Goal: Task Accomplishment & Management: Complete application form

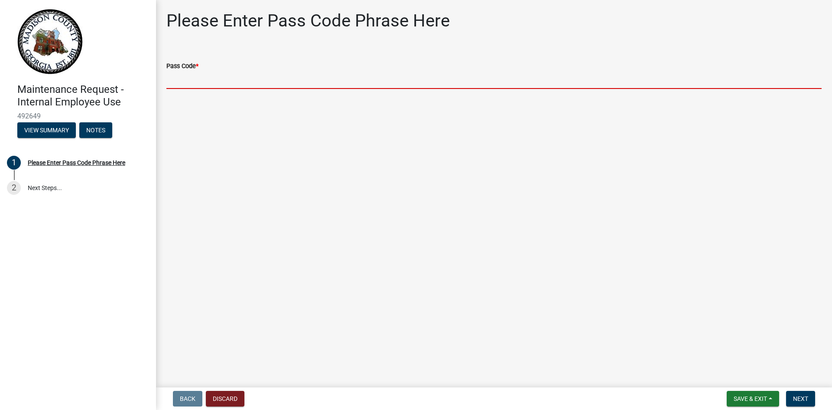
click at [190, 82] on input "Pass Code *" at bounding box center [494, 80] width 656 height 18
type input "bgmr2025"
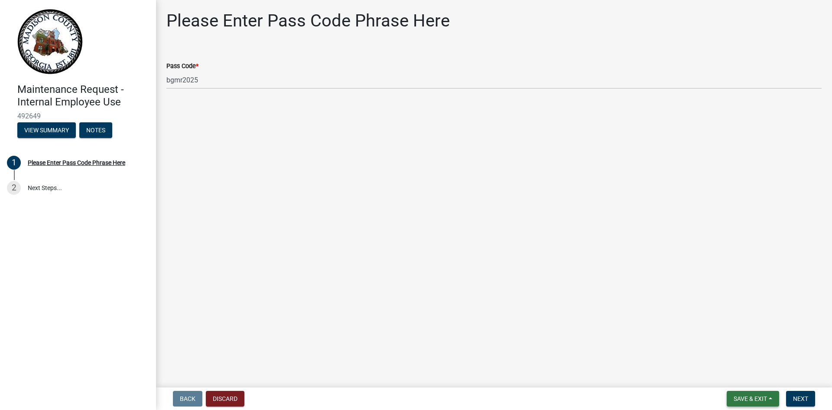
click at [744, 396] on span "Save & Exit" at bounding box center [750, 398] width 33 height 7
drag, startPoint x: 777, startPoint y: 306, endPoint x: 803, endPoint y: 338, distance: 41.6
click at [777, 306] on main "Please Enter Pass Code Phrase Here Pass Code * bgmr2025" at bounding box center [494, 192] width 676 height 384
click at [799, 395] on span "Next" at bounding box center [800, 398] width 15 height 7
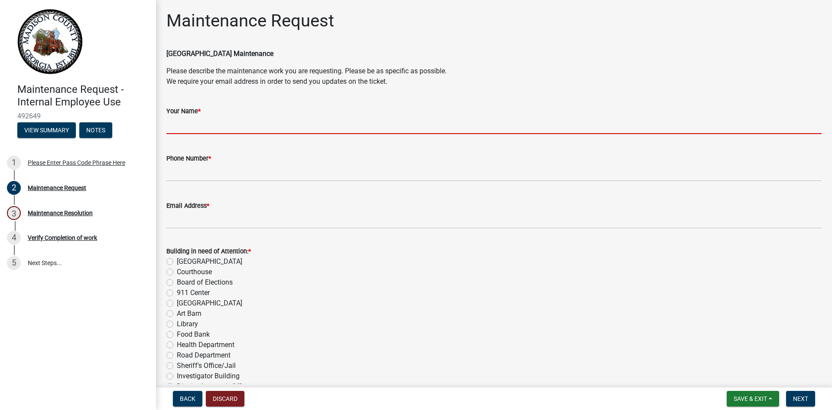
click at [228, 131] on input "Your Name *" at bounding box center [494, 125] width 656 height 18
type input "[PERSON_NAME]"
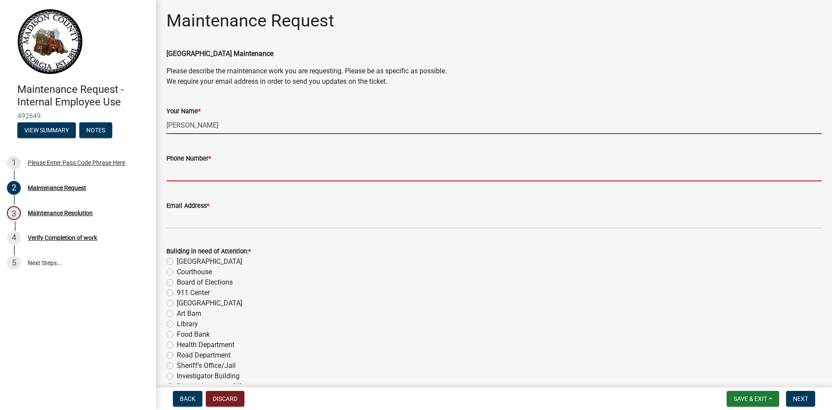
type input "7067955597"
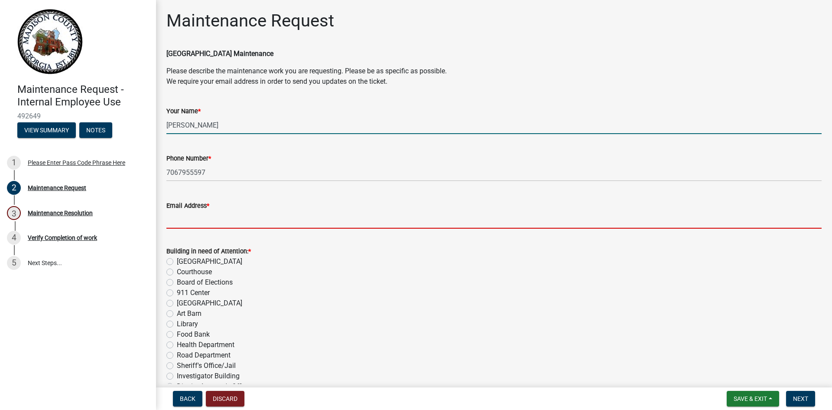
type input "[EMAIL_ADDRESS][DOMAIN_NAME]"
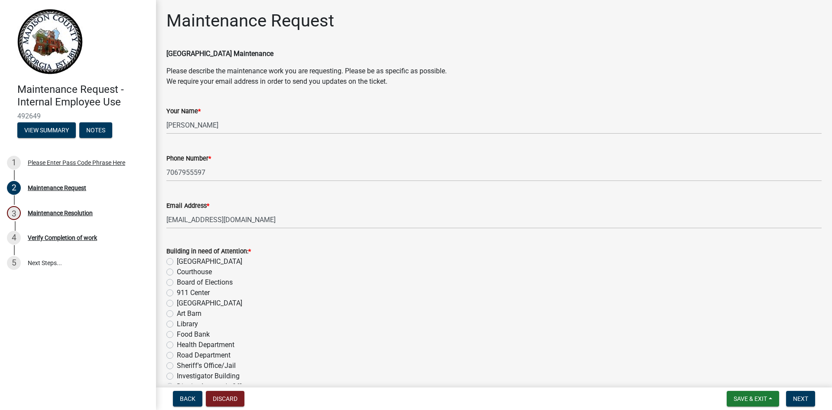
click at [177, 323] on label "Library" at bounding box center [187, 324] width 21 height 10
click at [177, 323] on input "Library" at bounding box center [180, 322] width 6 height 6
radio input "true"
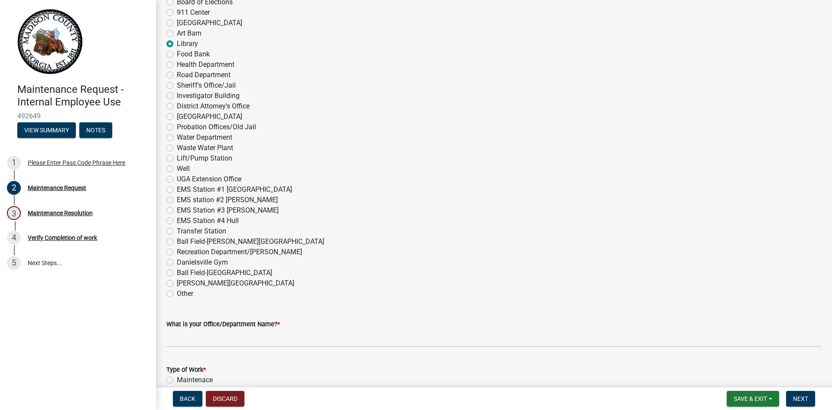
scroll to position [434, 0]
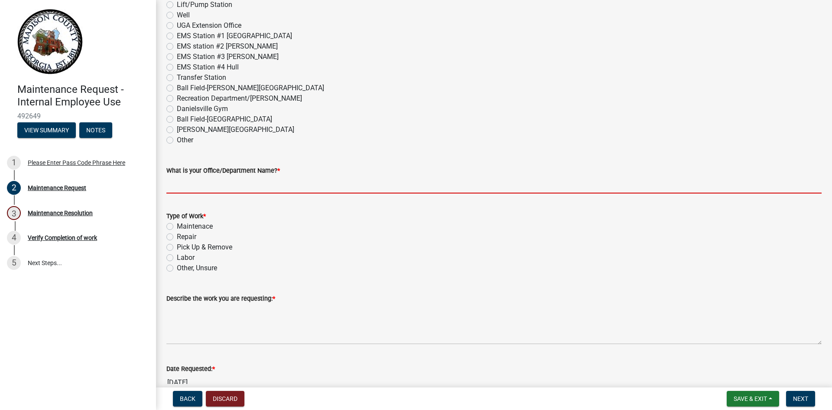
click at [205, 183] on input "What is your Office/Department Name? *" at bounding box center [494, 185] width 656 height 18
type input "[GEOGRAPHIC_DATA]"
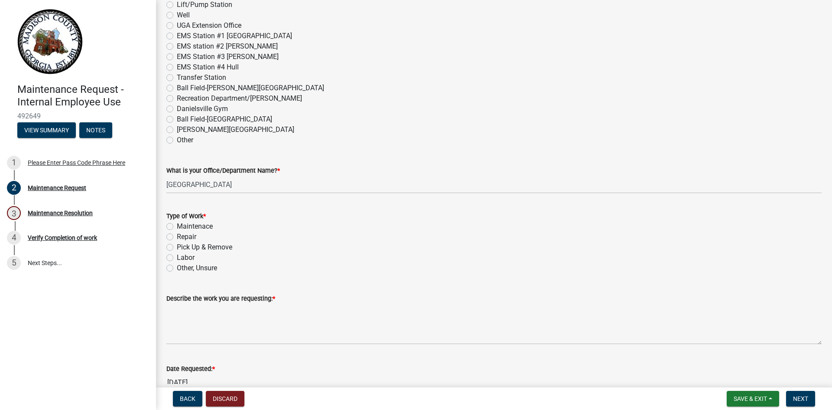
click at [177, 247] on label "Pick Up & Remove" at bounding box center [204, 247] width 55 height 10
click at [177, 247] on input "Pick Up & Remove" at bounding box center [180, 245] width 6 height 6
radio input "true"
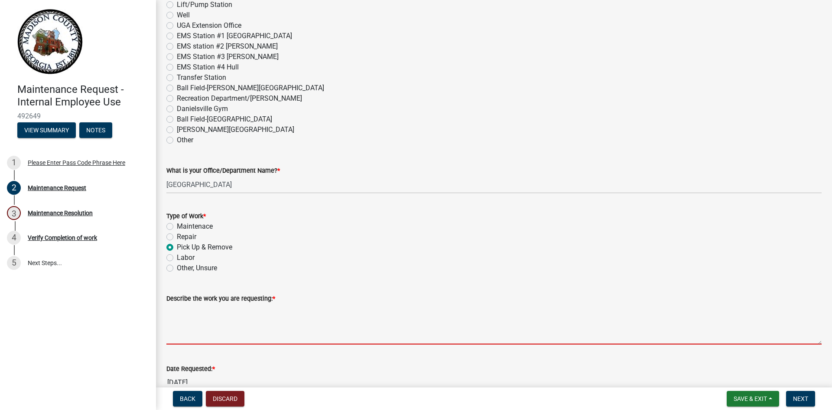
click at [187, 337] on textarea "Describe the work you are requesting: *" at bounding box center [494, 324] width 656 height 41
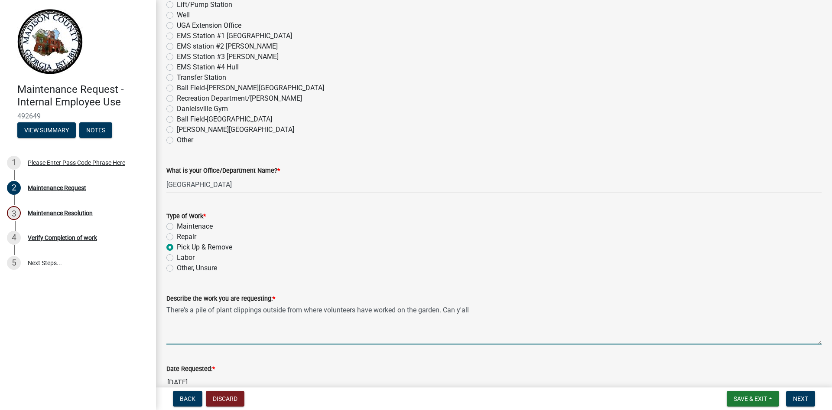
click at [489, 307] on textarea "There's a pile of plant clippings outside from where volunteers have worked on …" at bounding box center [494, 324] width 656 height 41
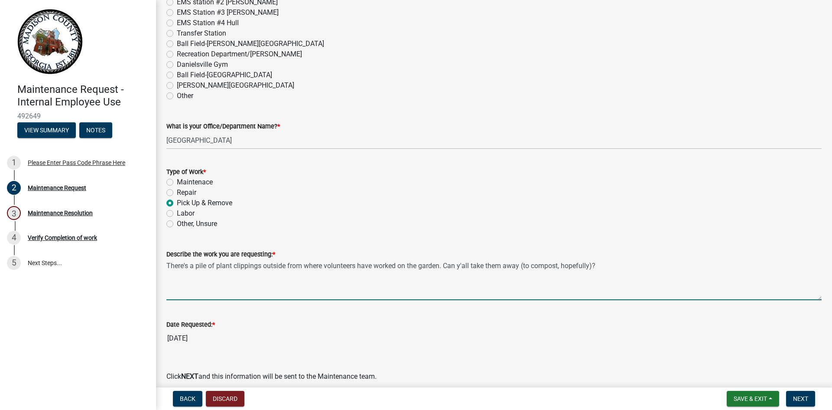
scroll to position [516, 0]
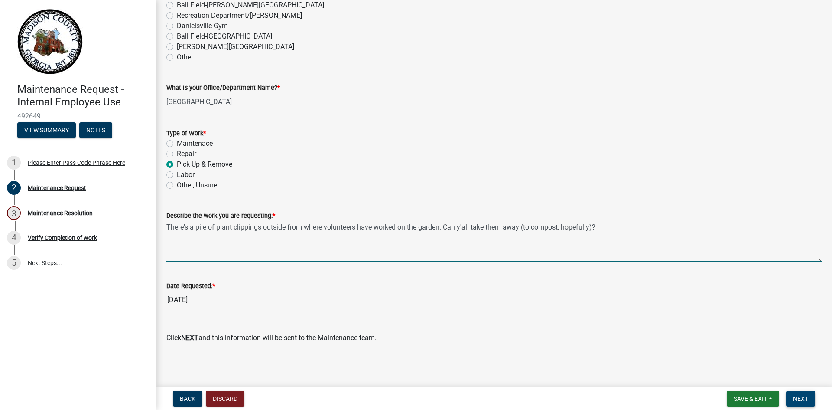
type textarea "There's a pile of plant clippings outside from where volunteers have worked on …"
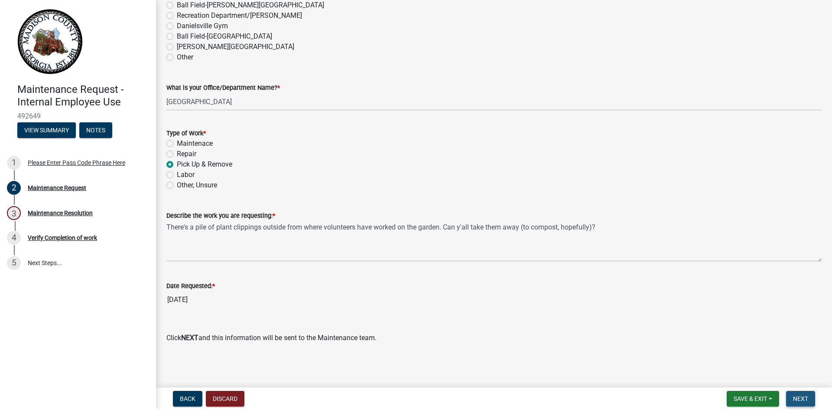
click at [803, 396] on span "Next" at bounding box center [800, 398] width 15 height 7
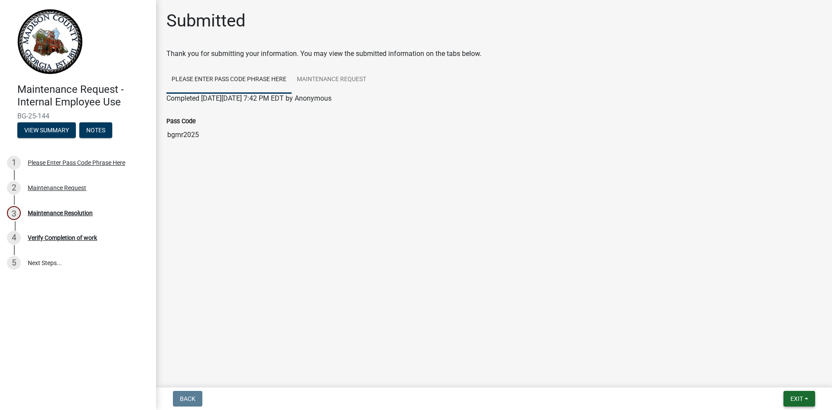
click at [796, 395] on span "Exit" at bounding box center [797, 398] width 13 height 7
click at [797, 375] on button "Save & Exit" at bounding box center [780, 376] width 69 height 21
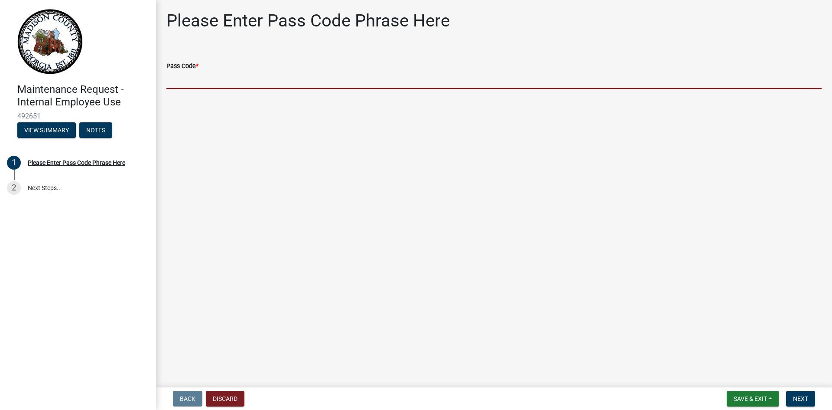
click at [228, 84] on input "Pass Code *" at bounding box center [494, 80] width 656 height 18
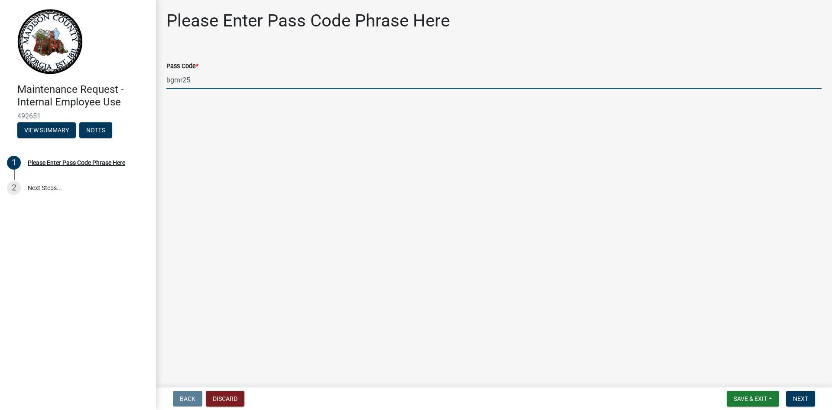
click at [216, 85] on input "bgmr25" at bounding box center [494, 80] width 656 height 18
drag, startPoint x: 183, startPoint y: 79, endPoint x: 222, endPoint y: 78, distance: 39.5
click at [186, 80] on input "bgmr25" at bounding box center [494, 80] width 656 height 18
type input "bgmr2025"
click at [797, 400] on span "Next" at bounding box center [800, 398] width 15 height 7
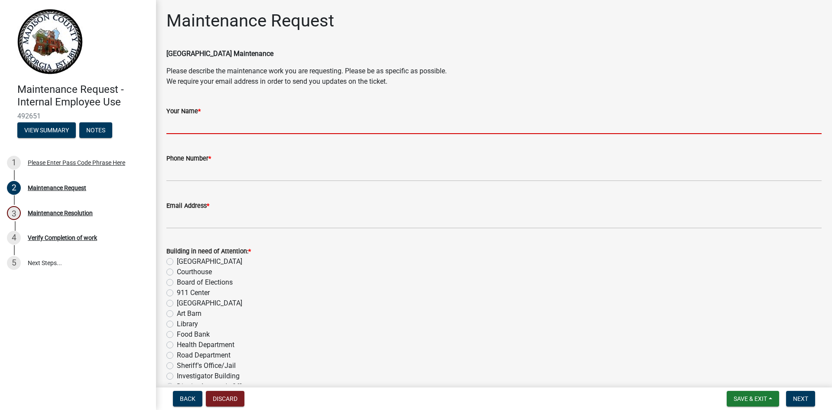
click at [188, 121] on input "Your Name *" at bounding box center [494, 125] width 656 height 18
type input "[PERSON_NAME]"
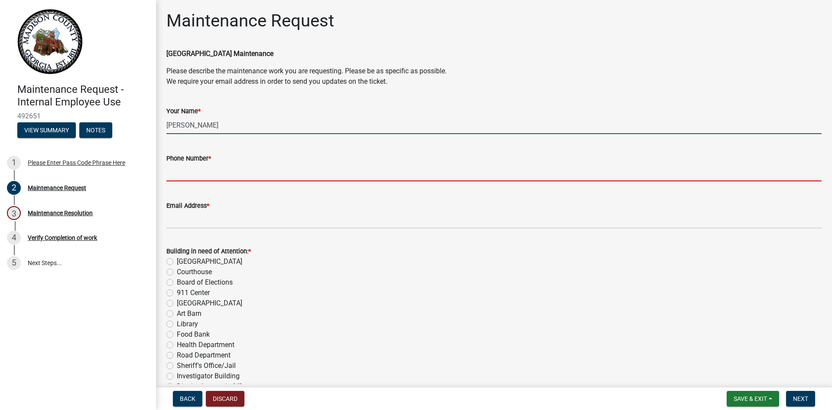
type input "7067955597"
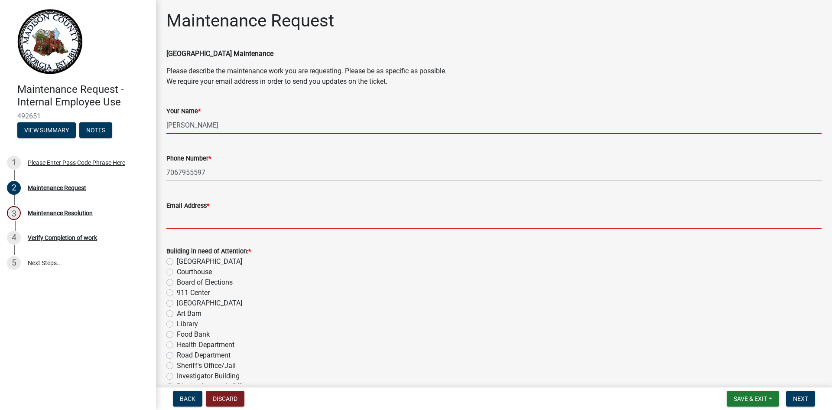
type input "[EMAIL_ADDRESS][DOMAIN_NAME]"
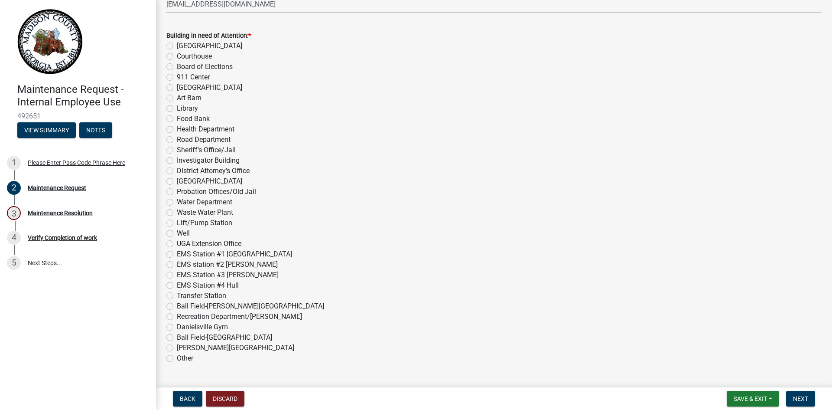
scroll to position [217, 0]
click at [177, 105] on label "Library" at bounding box center [187, 107] width 21 height 10
click at [177, 105] on input "Library" at bounding box center [180, 105] width 6 height 6
radio input "true"
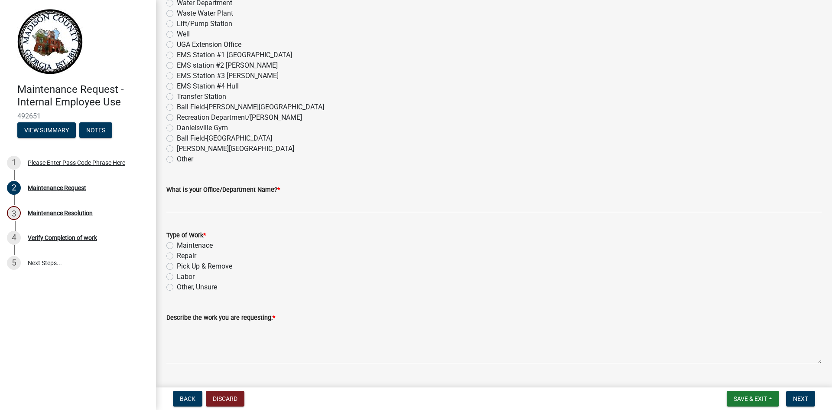
scroll to position [434, 0]
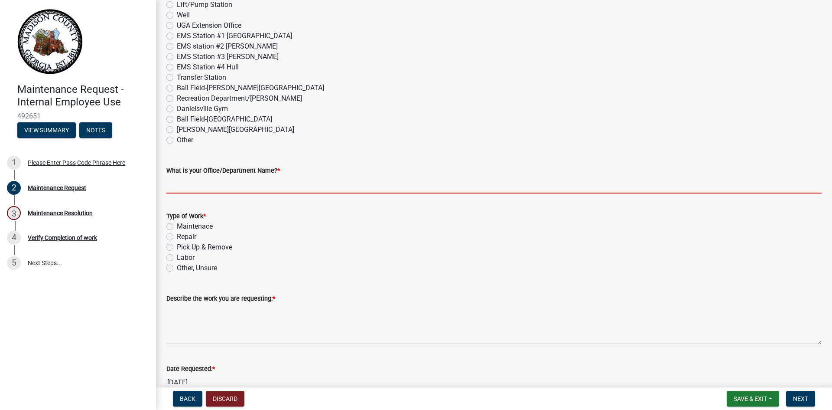
click at [235, 187] on input "What is your Office/Department Name? *" at bounding box center [494, 185] width 656 height 18
type input "[GEOGRAPHIC_DATA]"
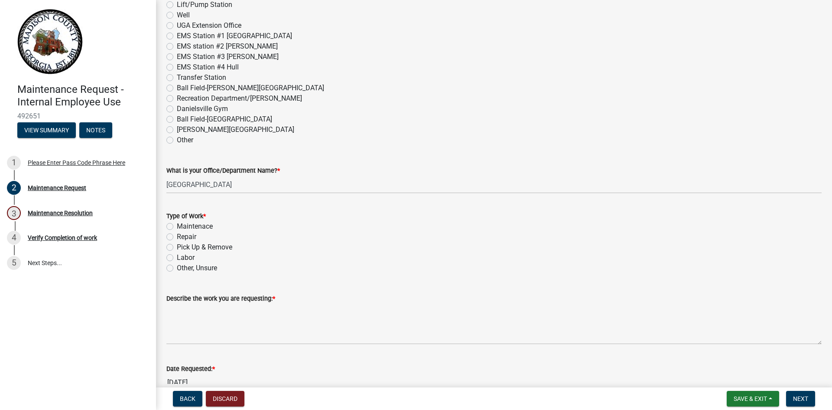
click at [177, 248] on label "Pick Up & Remove" at bounding box center [204, 247] width 55 height 10
click at [177, 248] on input "Pick Up & Remove" at bounding box center [180, 245] width 6 height 6
radio input "true"
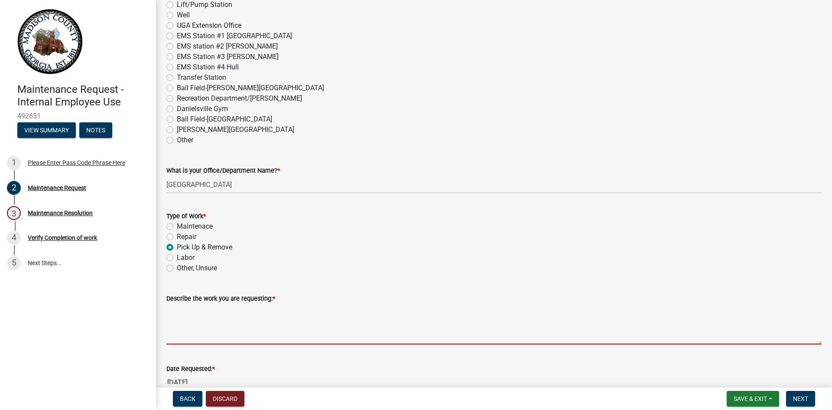
click at [186, 343] on textarea "Describe the work you are requesting: *" at bounding box center [494, 324] width 656 height 41
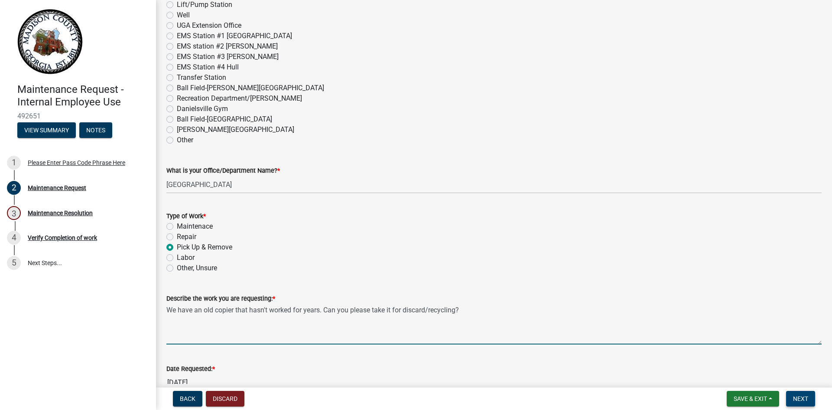
type textarea "We have an old copier that hasn't worked for years. Can you please take it for …"
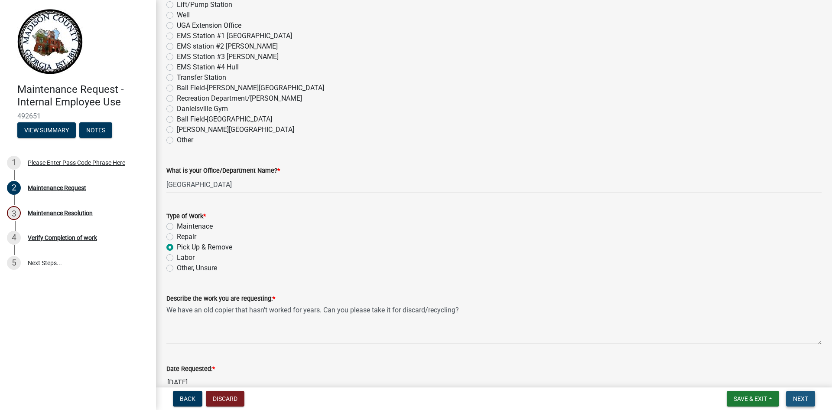
click at [802, 395] on span "Next" at bounding box center [800, 398] width 15 height 7
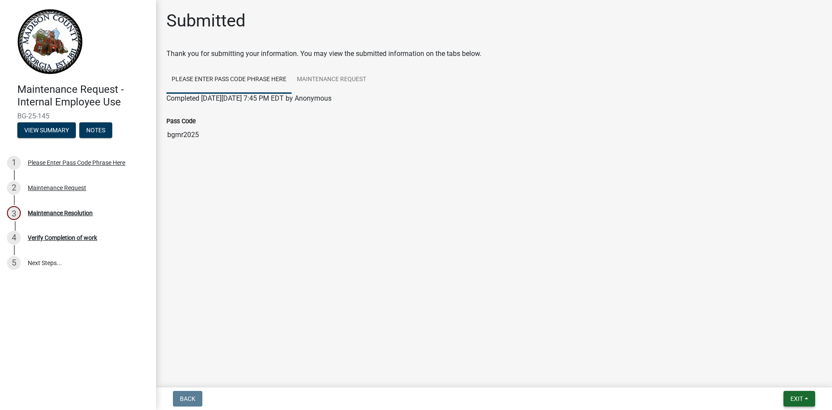
click at [799, 404] on button "Exit" at bounding box center [800, 399] width 32 height 16
click at [790, 375] on button "Save & Exit" at bounding box center [780, 376] width 69 height 21
